Goal: Task Accomplishment & Management: Use online tool/utility

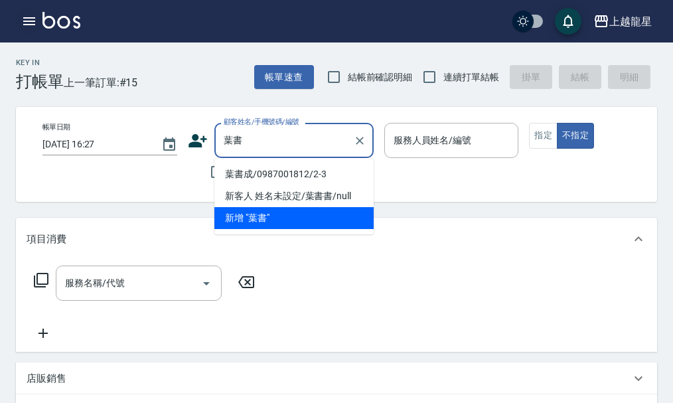
type input "葉書"
click at [31, 21] on icon "button" at bounding box center [29, 21] width 12 height 8
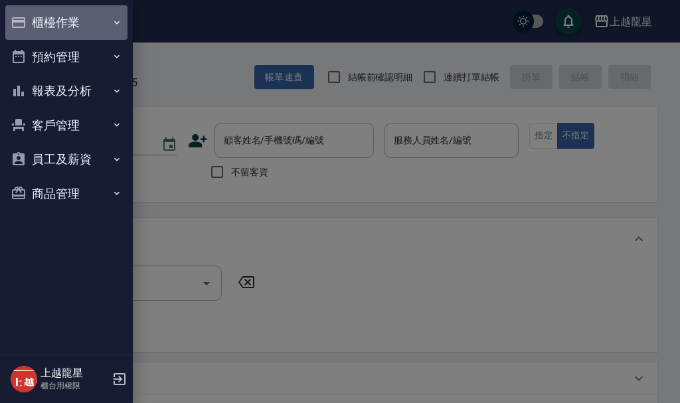
drag, startPoint x: 48, startPoint y: 21, endPoint x: 61, endPoint y: 50, distance: 32.7
click at [48, 21] on button "櫃檯作業" at bounding box center [66, 22] width 122 height 35
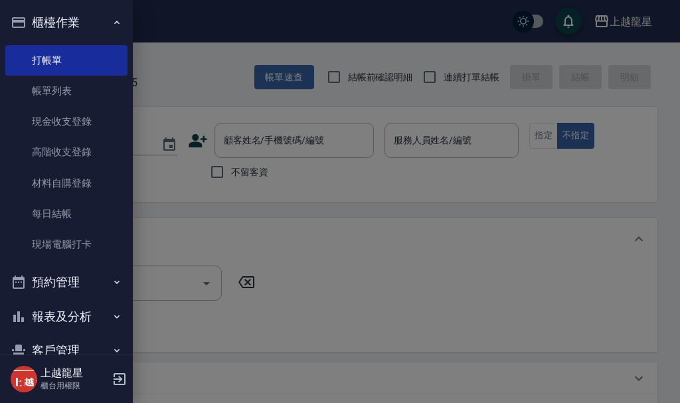
click at [57, 87] on link "帳單列表" at bounding box center [66, 91] width 122 height 31
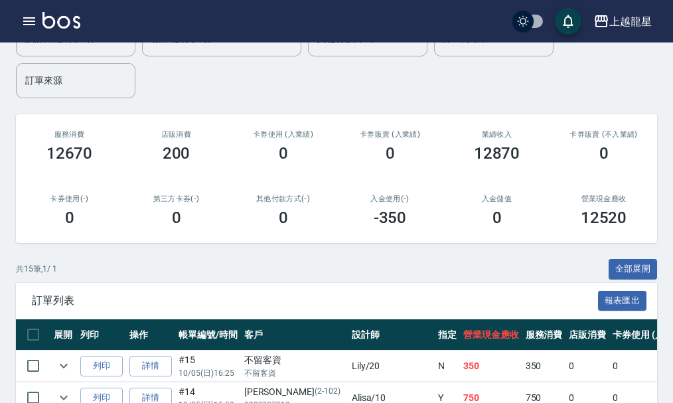
scroll to position [398, 0]
